Goal: Information Seeking & Learning: Learn about a topic

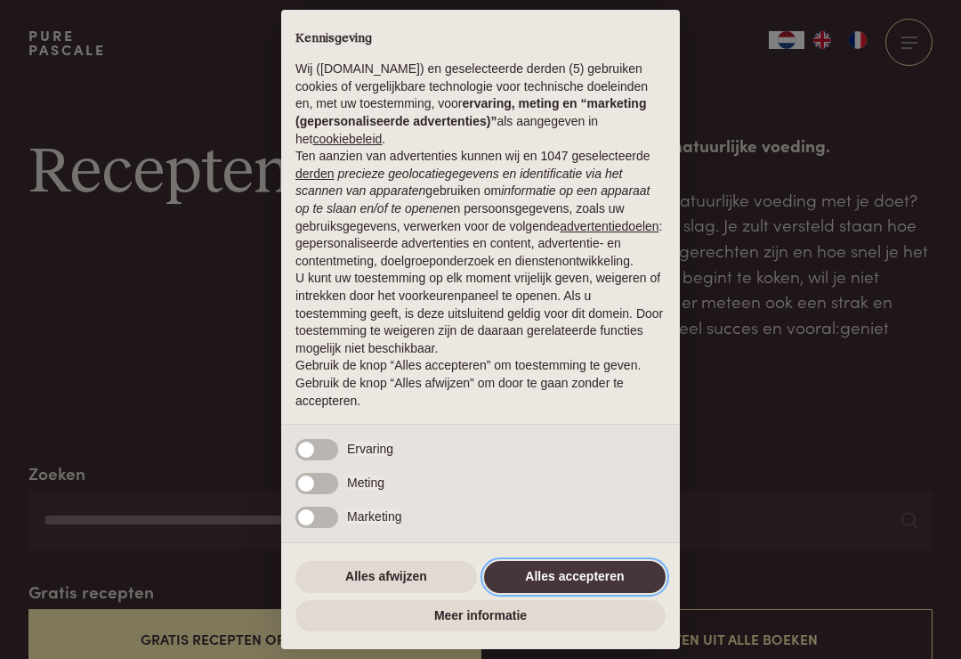
click at [585, 582] on button "Alles accepteren" at bounding box center [575, 577] width 182 height 32
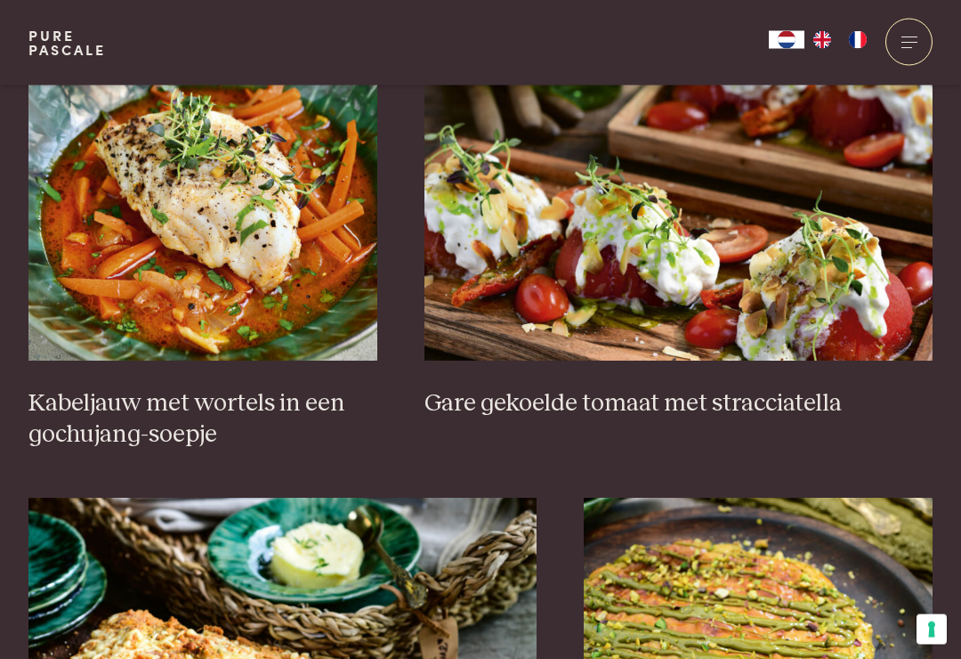
scroll to position [1269, 0]
click at [276, 279] on img at bounding box center [202, 182] width 349 height 356
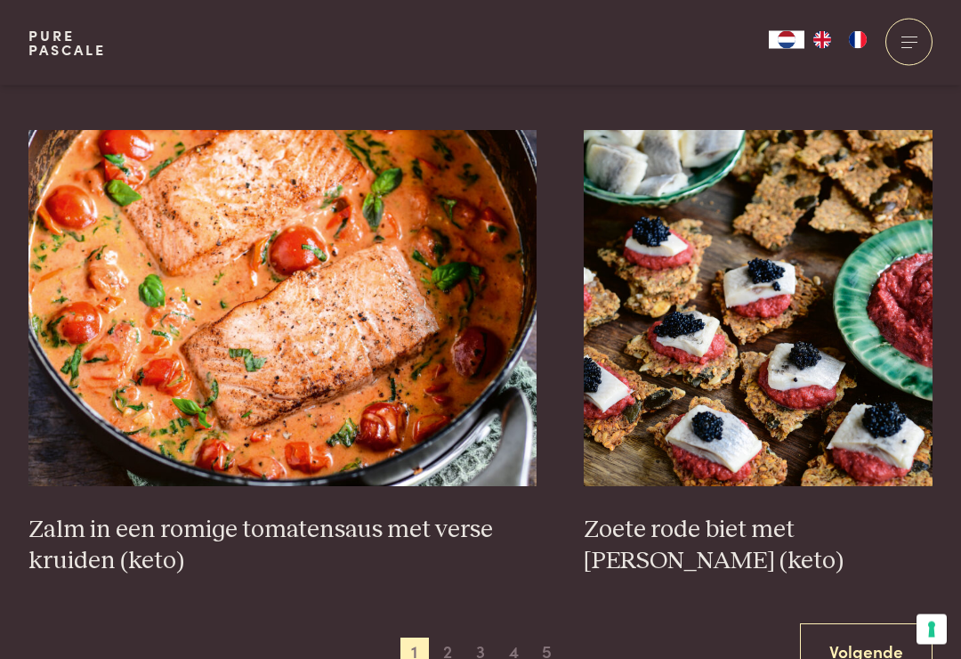
scroll to position [3095, 0]
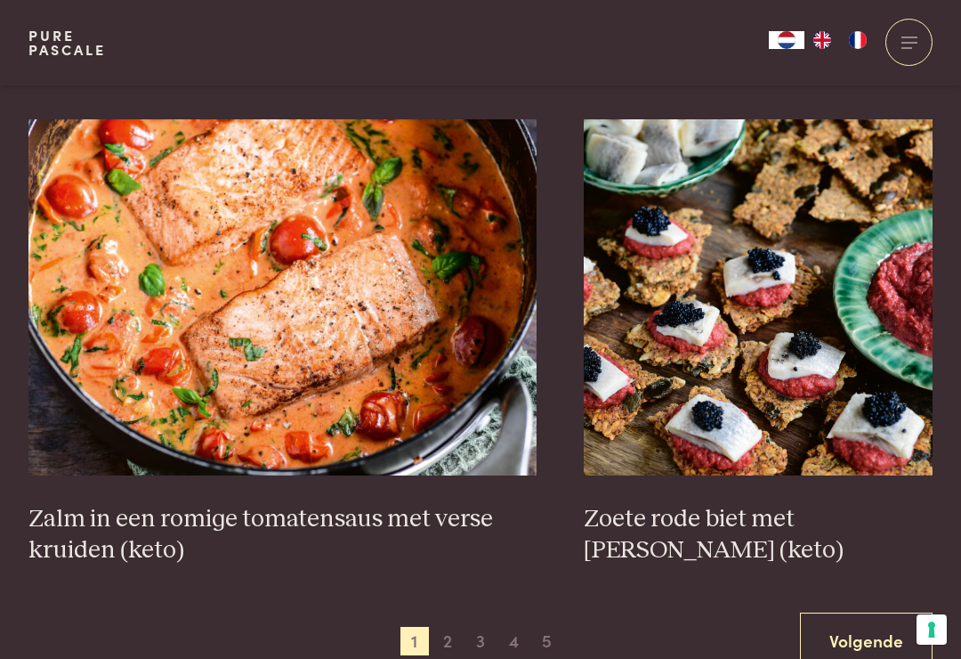
click at [854, 612] on link "Volgende" at bounding box center [866, 640] width 133 height 56
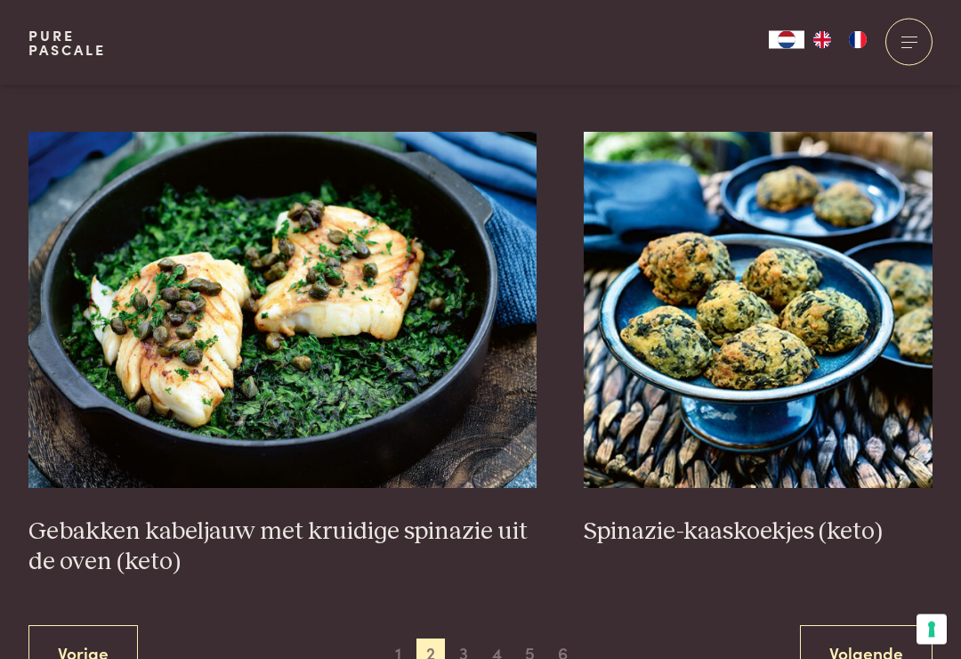
scroll to position [3055, 0]
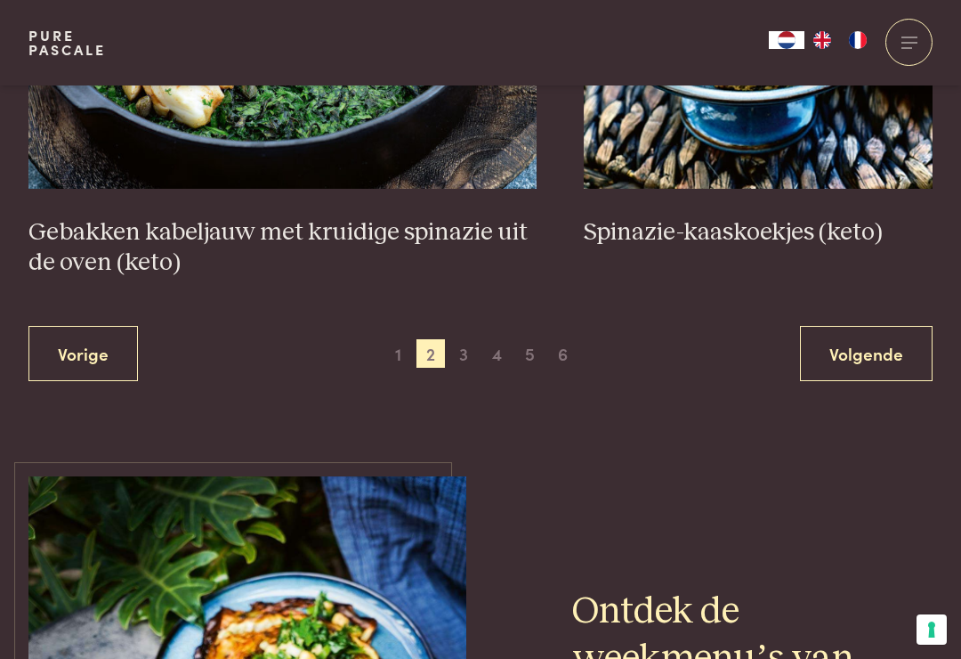
click at [889, 346] on link "Volgende" at bounding box center [866, 354] width 133 height 56
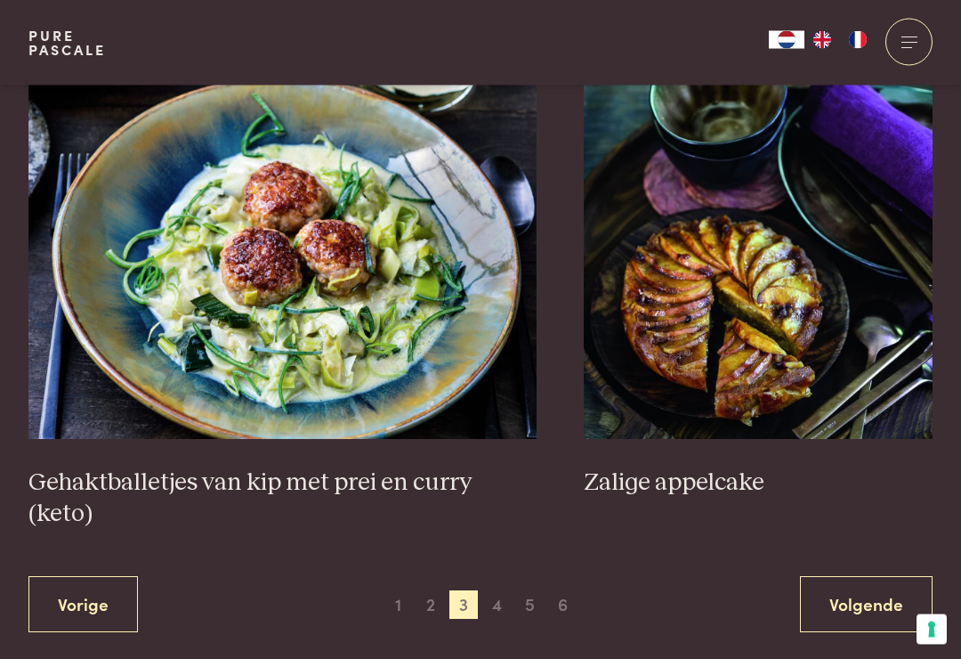
scroll to position [3218, 0]
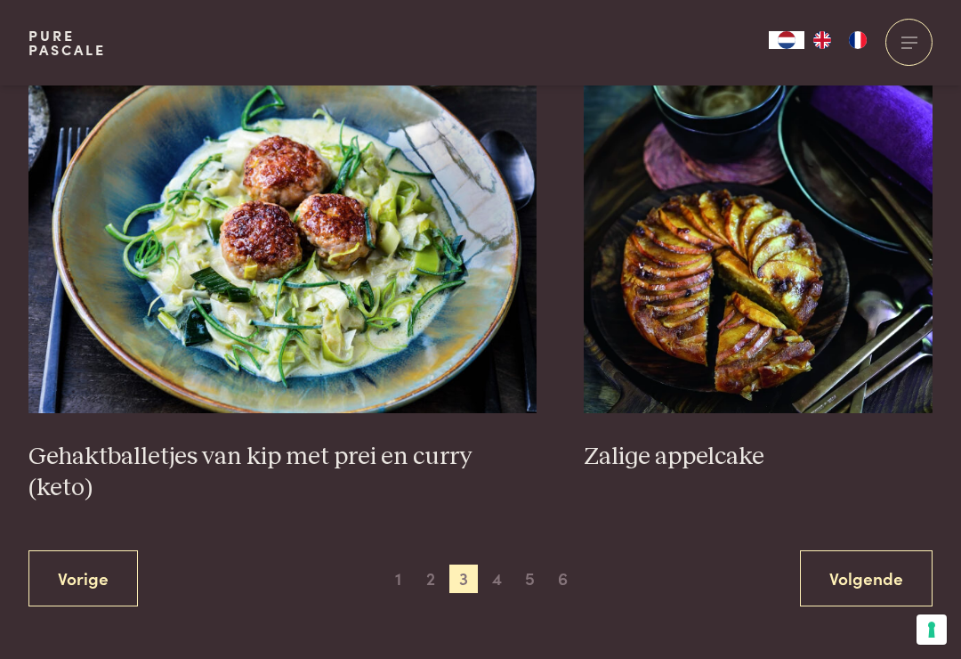
click at [869, 550] on link "Volgende" at bounding box center [866, 578] width 133 height 56
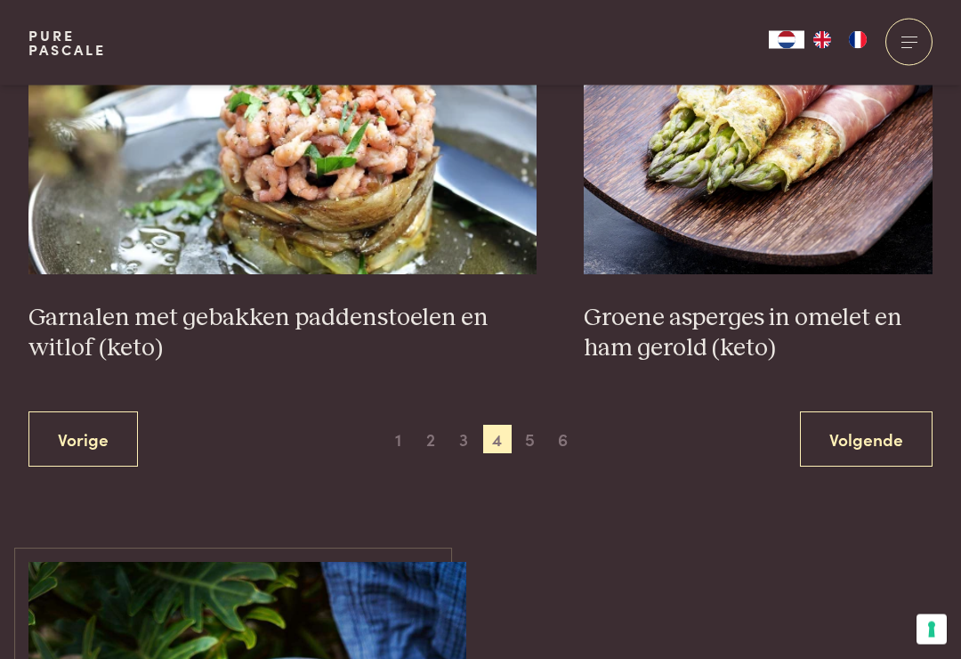
scroll to position [3267, 0]
click at [884, 413] on link "Volgende" at bounding box center [866, 439] width 133 height 56
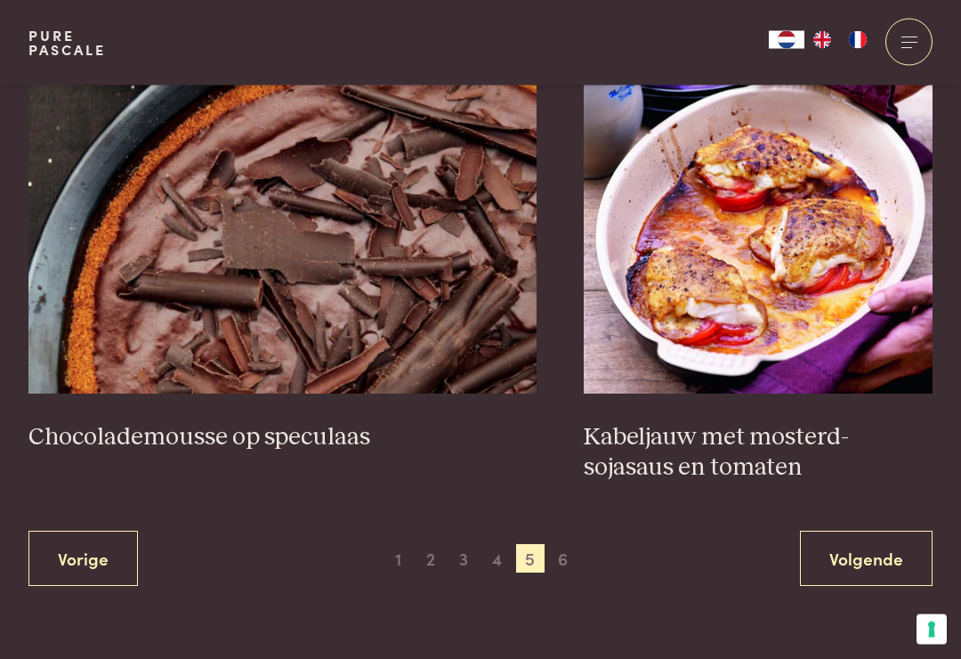
scroll to position [3228, 0]
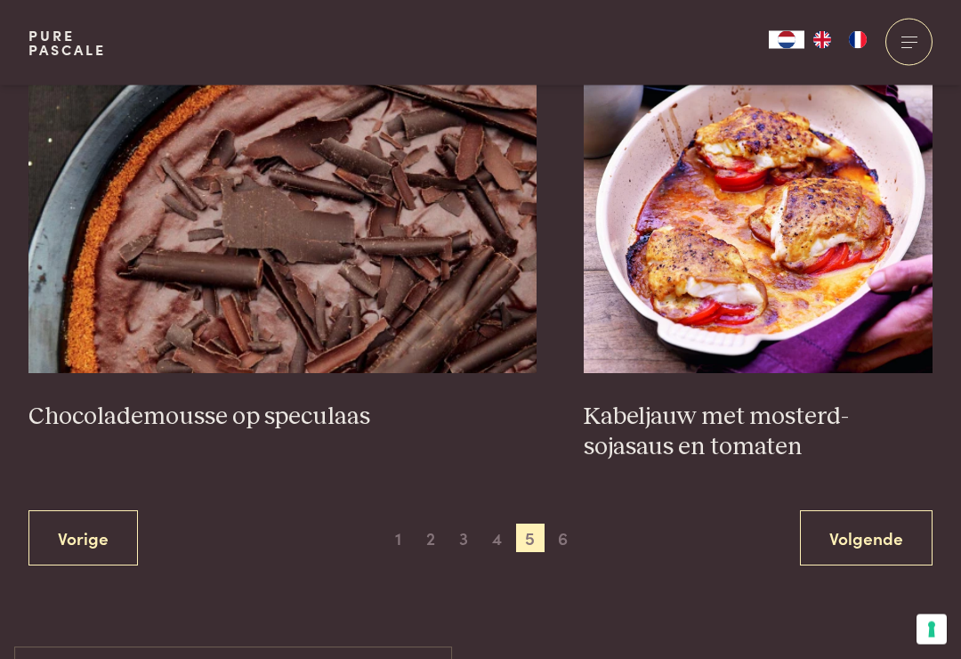
click at [893, 512] on link "Volgende" at bounding box center [866, 539] width 133 height 56
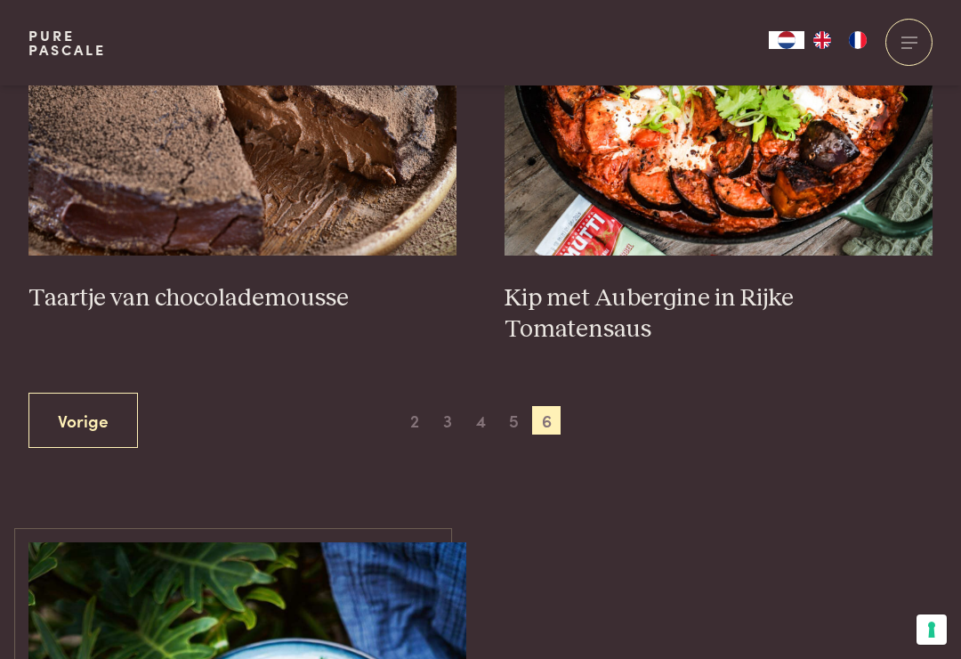
scroll to position [902, 0]
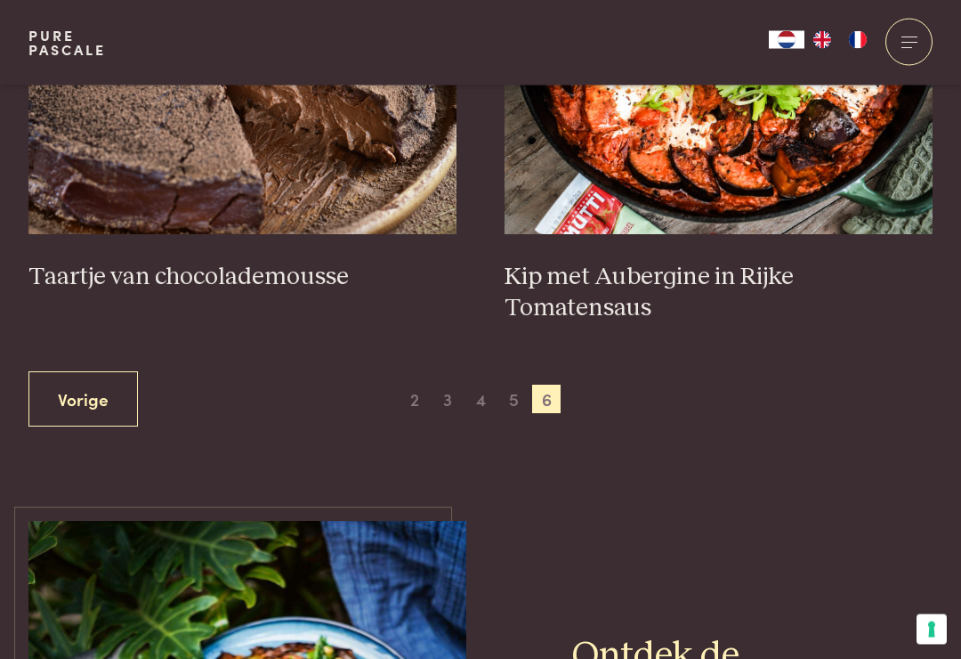
click at [113, 384] on link "Vorige" at bounding box center [82, 400] width 109 height 56
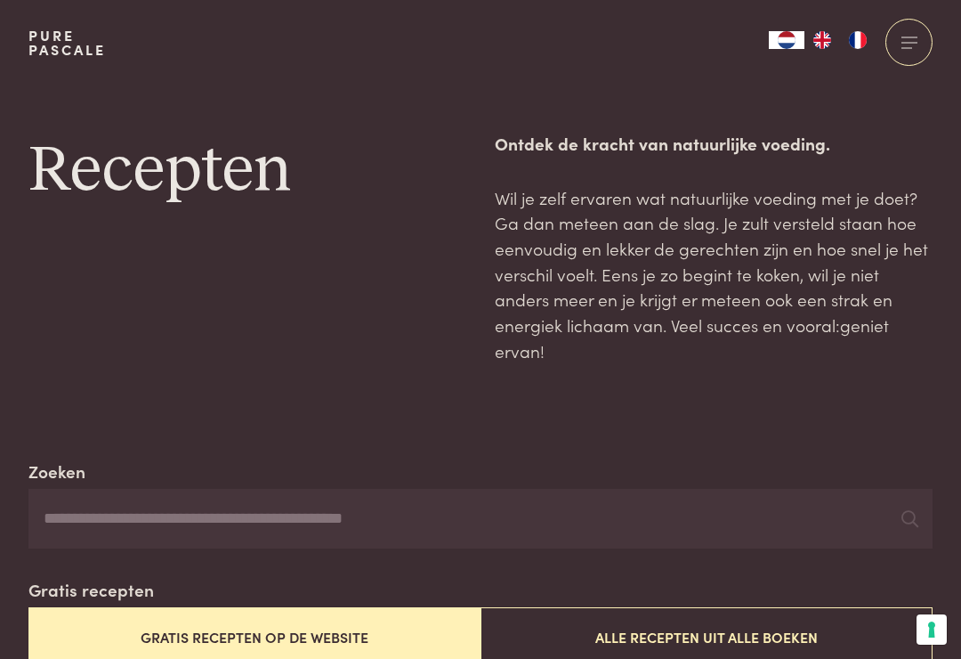
scroll to position [0, 0]
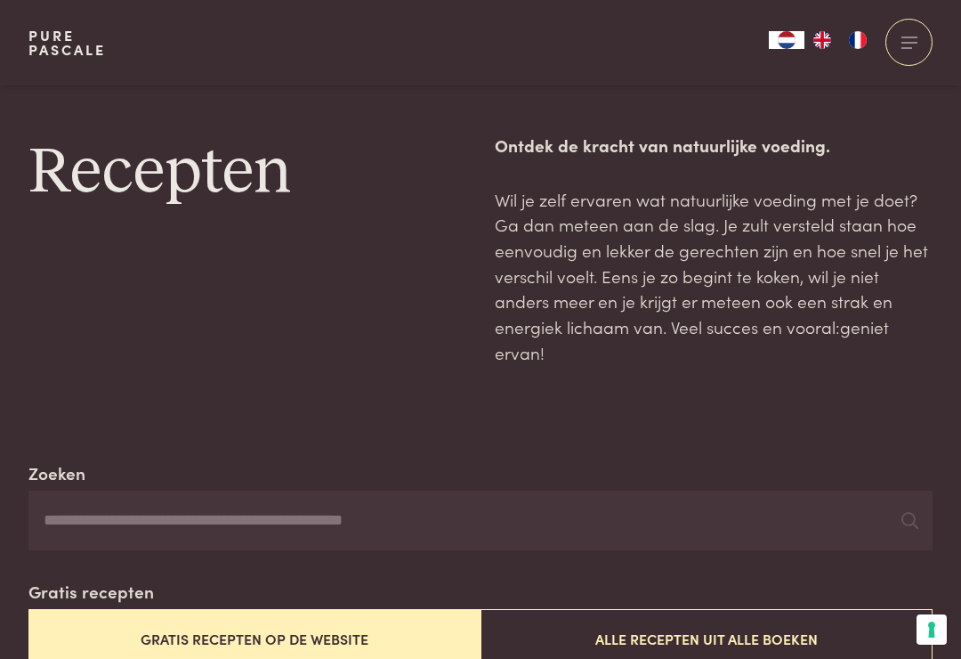
scroll to position [2964, 0]
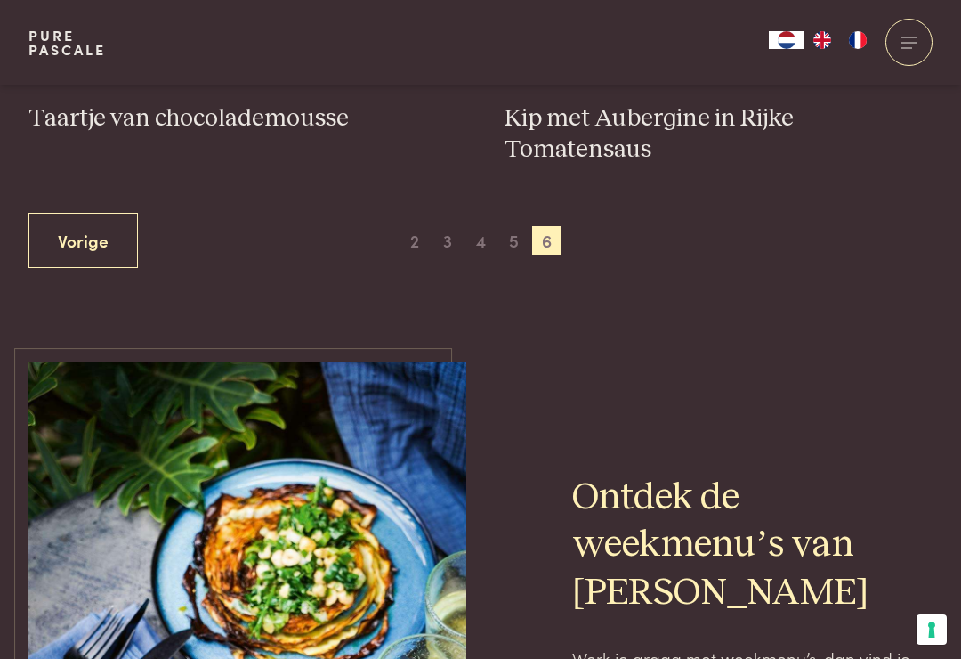
click at [499, 234] on span "5" at bounding box center [513, 240] width 28 height 28
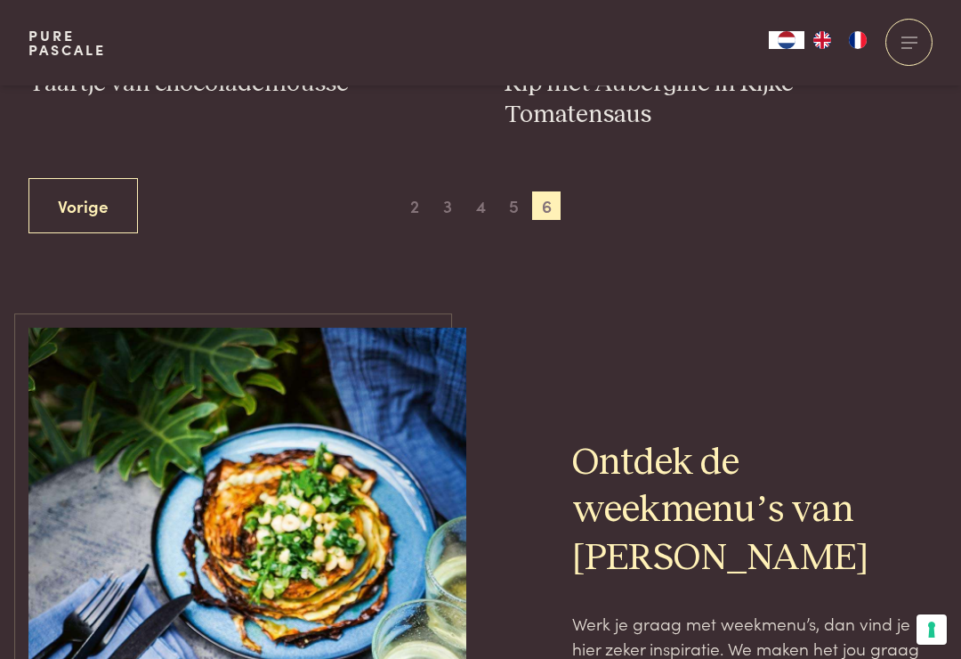
scroll to position [1059, 0]
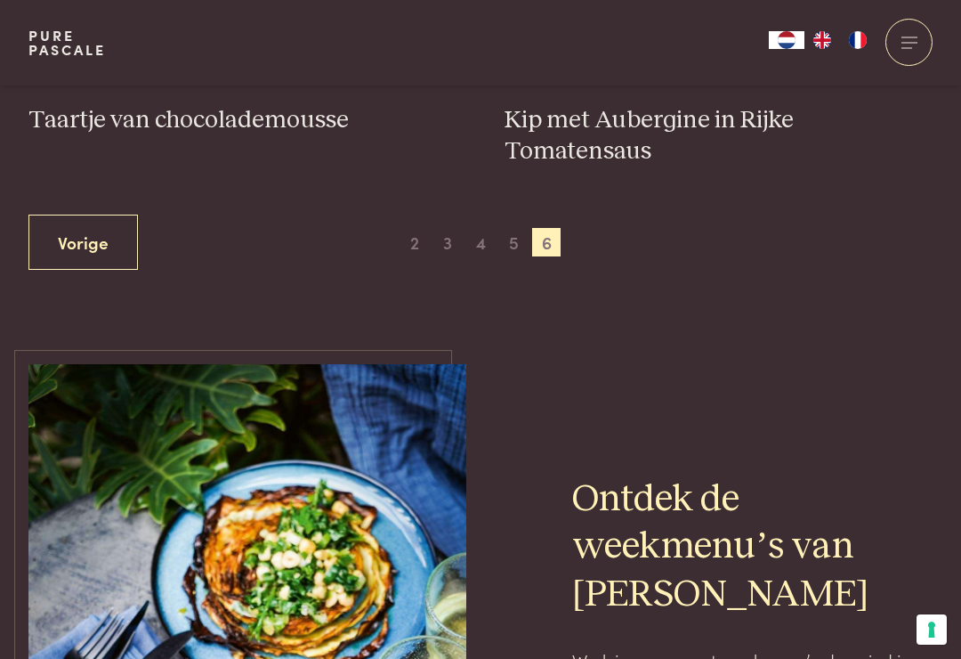
click at [517, 228] on span "5" at bounding box center [513, 242] width 28 height 28
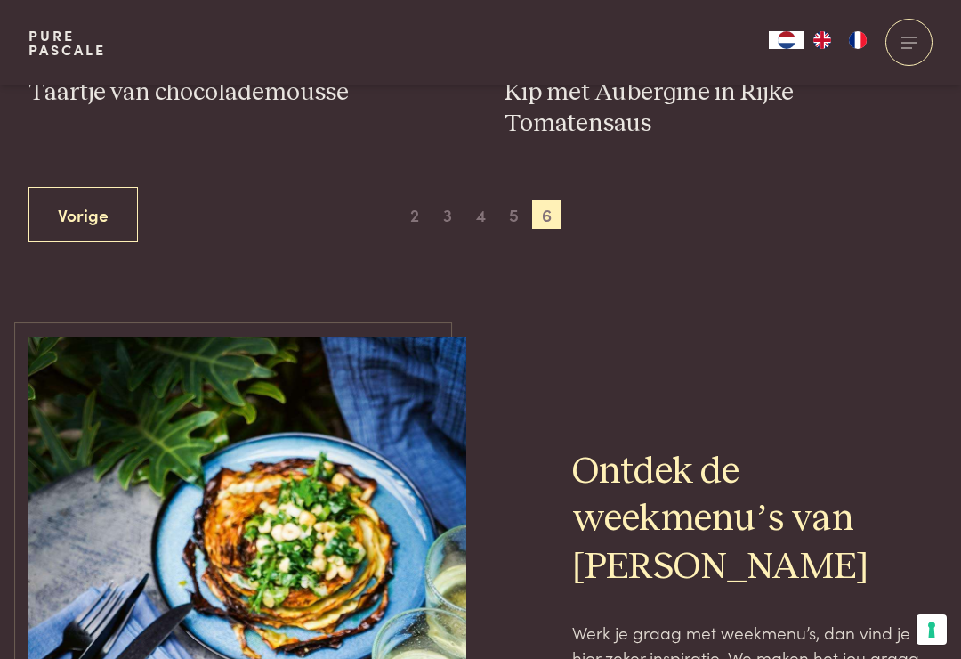
click at [456, 200] on span "3" at bounding box center [447, 214] width 28 height 28
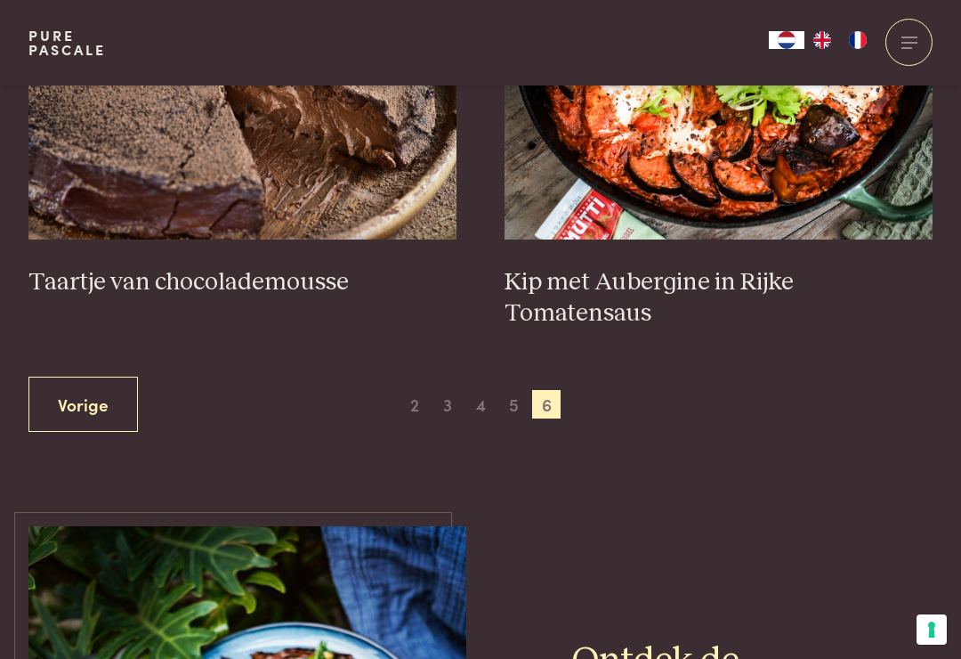
click at [81, 393] on link "Vorige" at bounding box center [82, 404] width 109 height 56
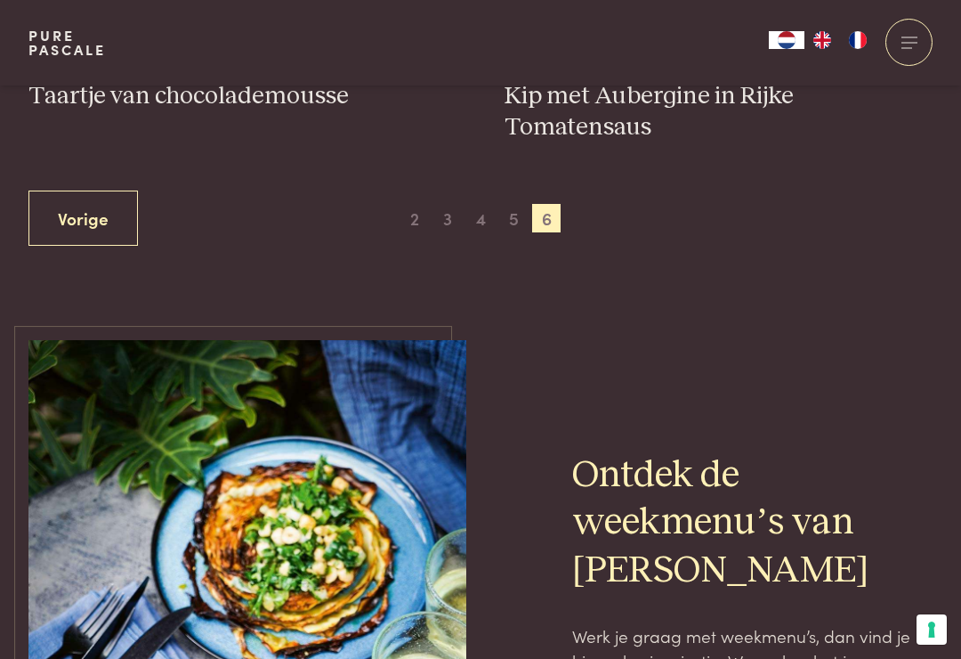
click at [72, 235] on link "Vorige" at bounding box center [82, 218] width 109 height 56
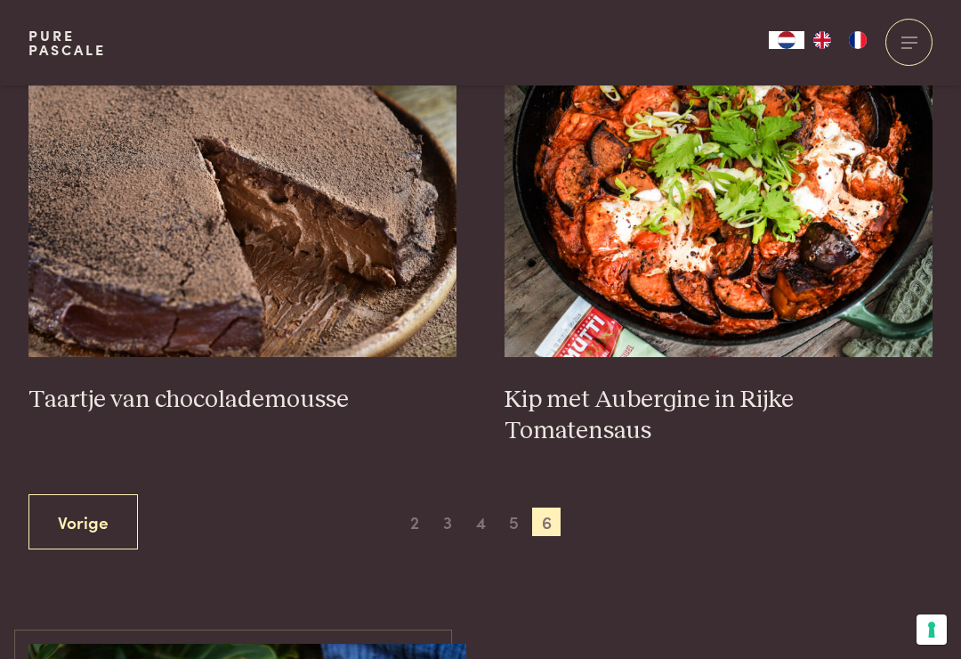
scroll to position [876, 0]
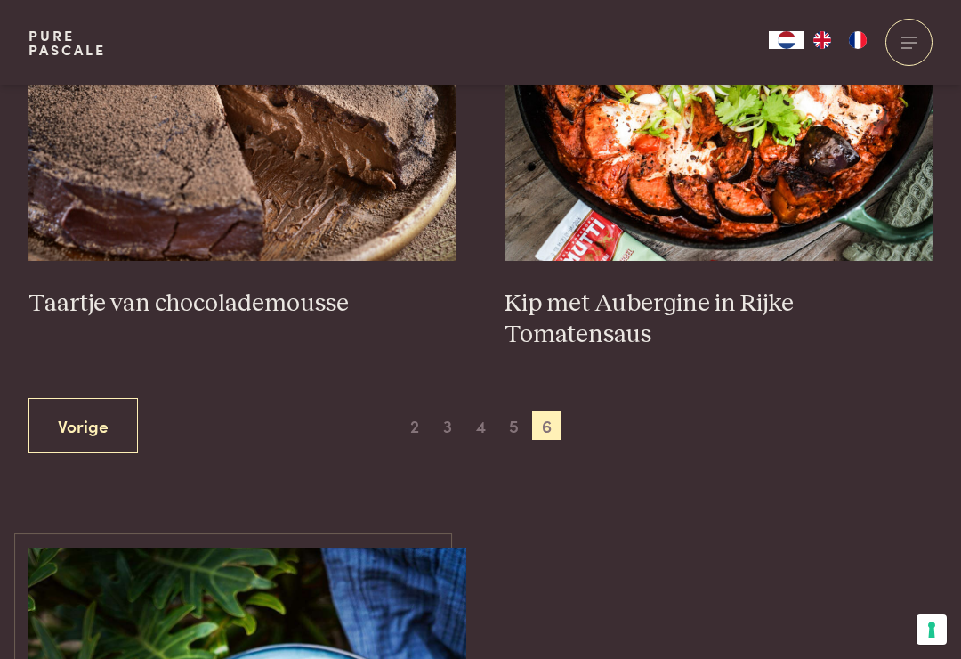
click at [88, 420] on link "Vorige" at bounding box center [82, 426] width 109 height 56
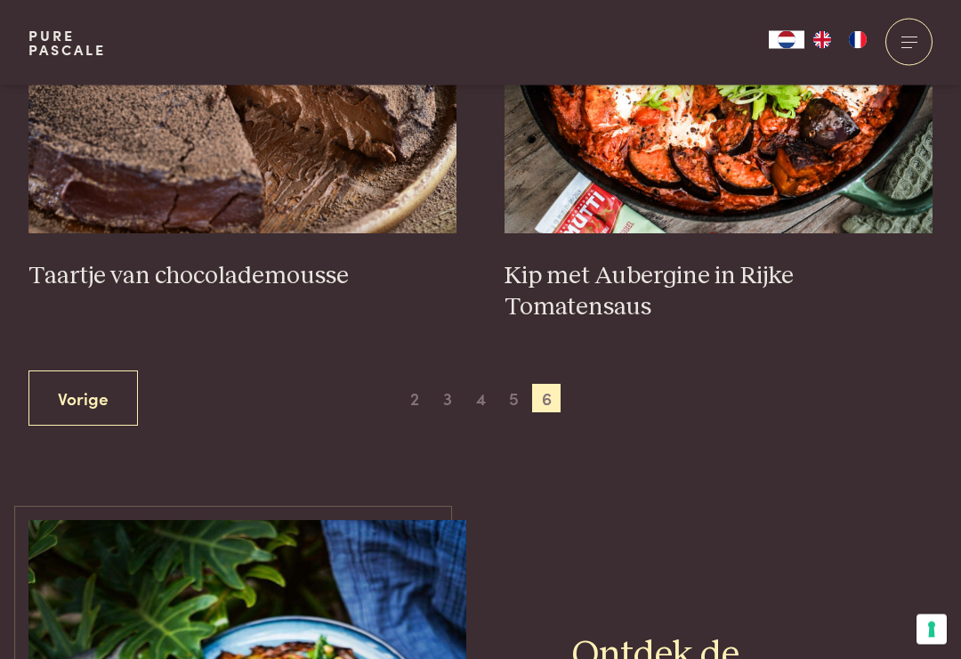
click at [81, 397] on link "Vorige" at bounding box center [82, 399] width 109 height 56
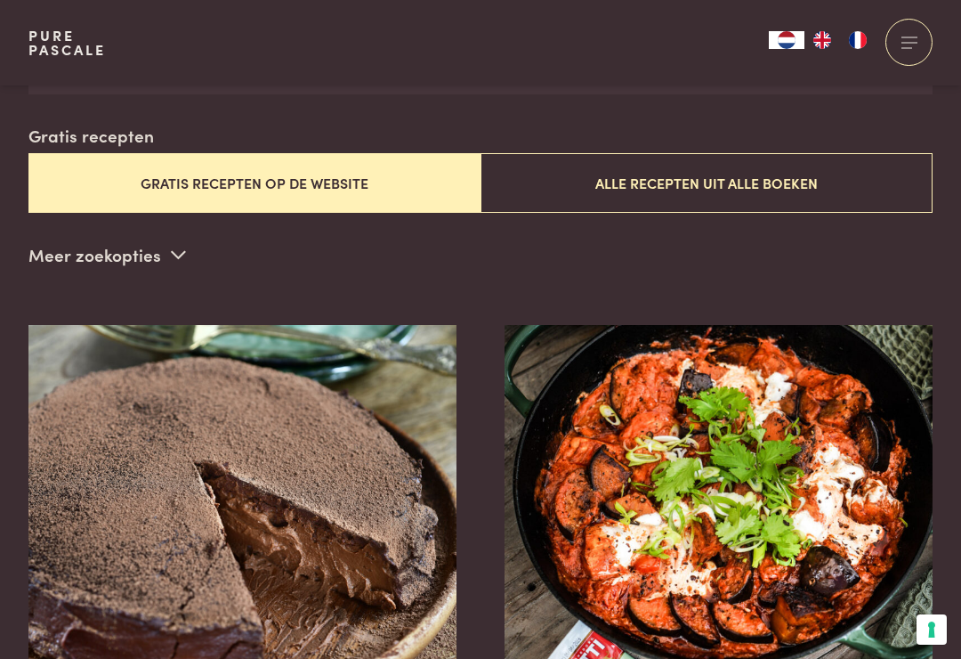
scroll to position [455, 0]
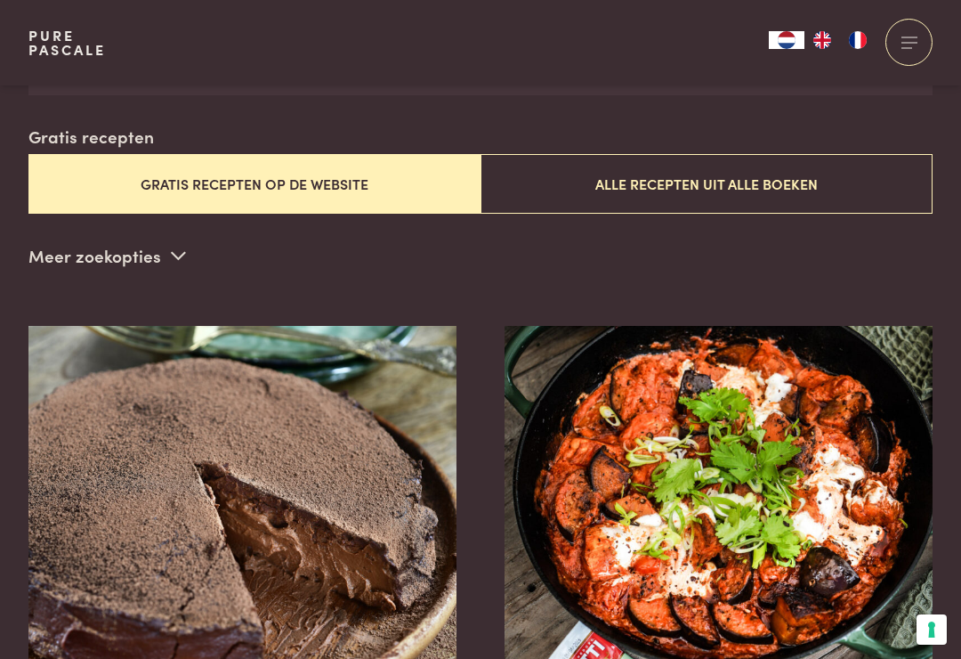
click at [409, 177] on button "Gratis recepten op de website" at bounding box center [254, 184] width 452 height 60
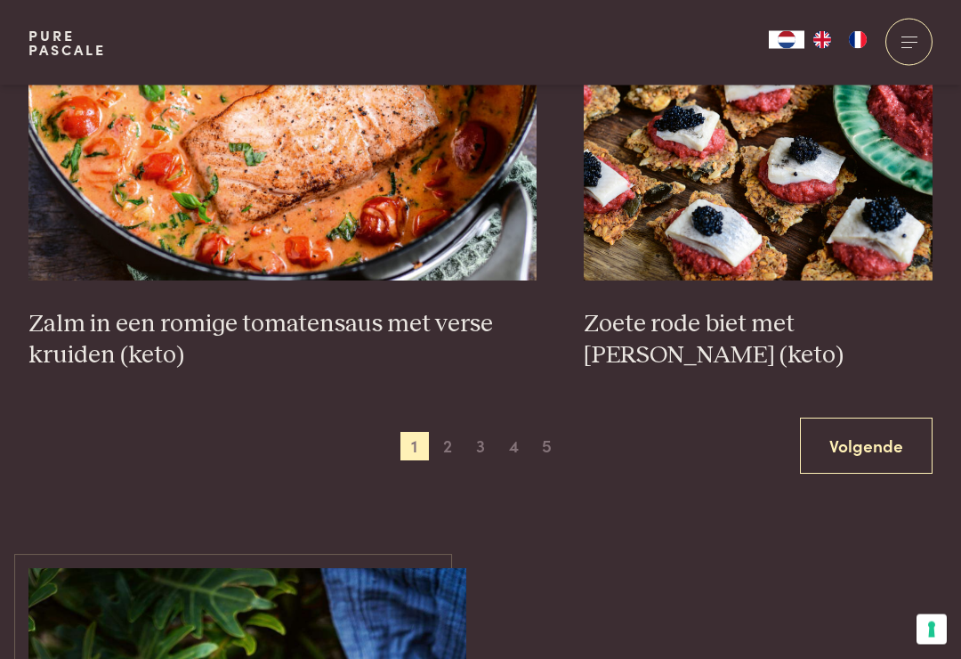
scroll to position [3291, 0]
click at [555, 432] on span "5" at bounding box center [546, 446] width 28 height 28
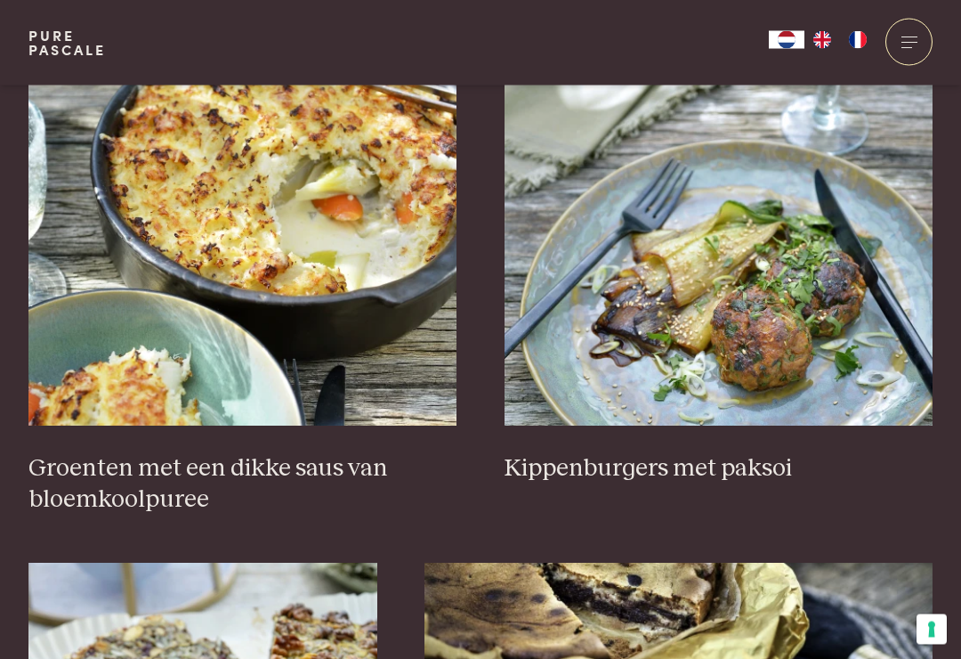
scroll to position [711, 0]
click at [98, 474] on h3 "Groenten met een dikke saus van bloemkoolpuree" at bounding box center [242, 483] width 429 height 61
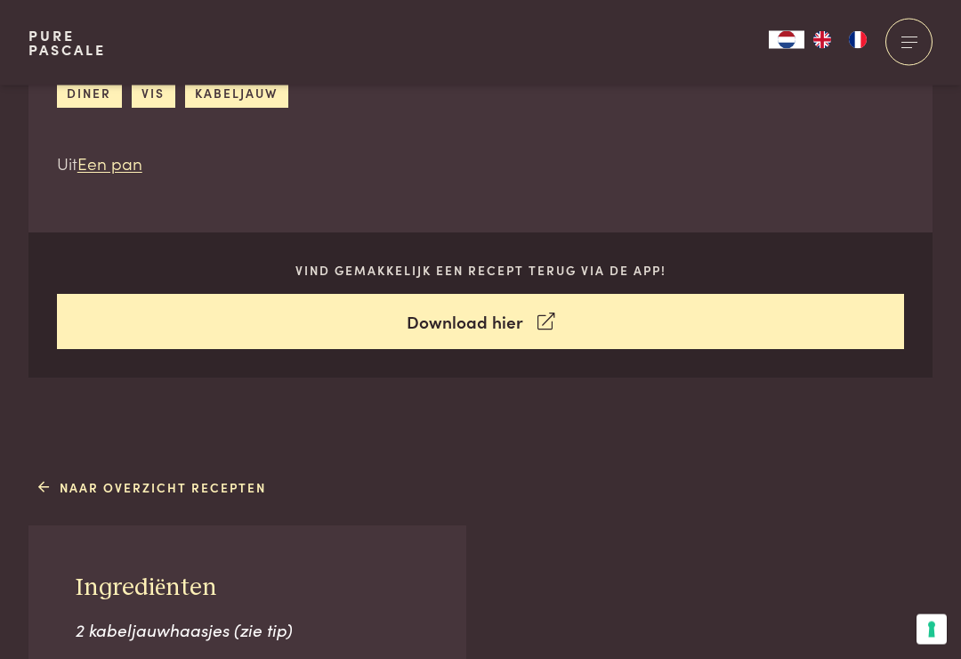
scroll to position [720, 0]
click at [474, 319] on link "Download hier" at bounding box center [481, 322] width 848 height 56
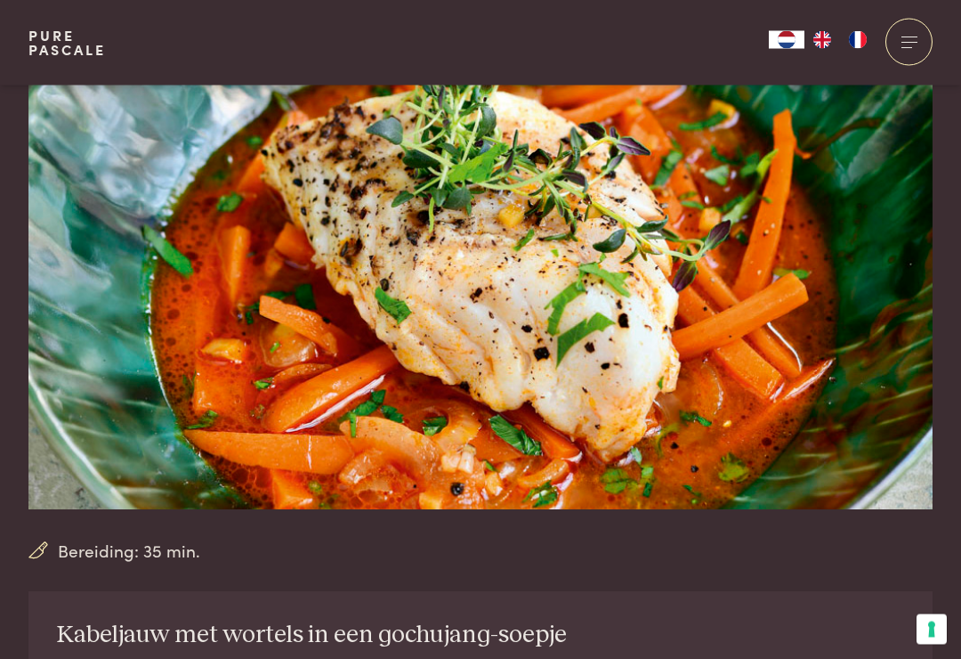
scroll to position [0, 0]
